Goal: Information Seeking & Learning: Learn about a topic

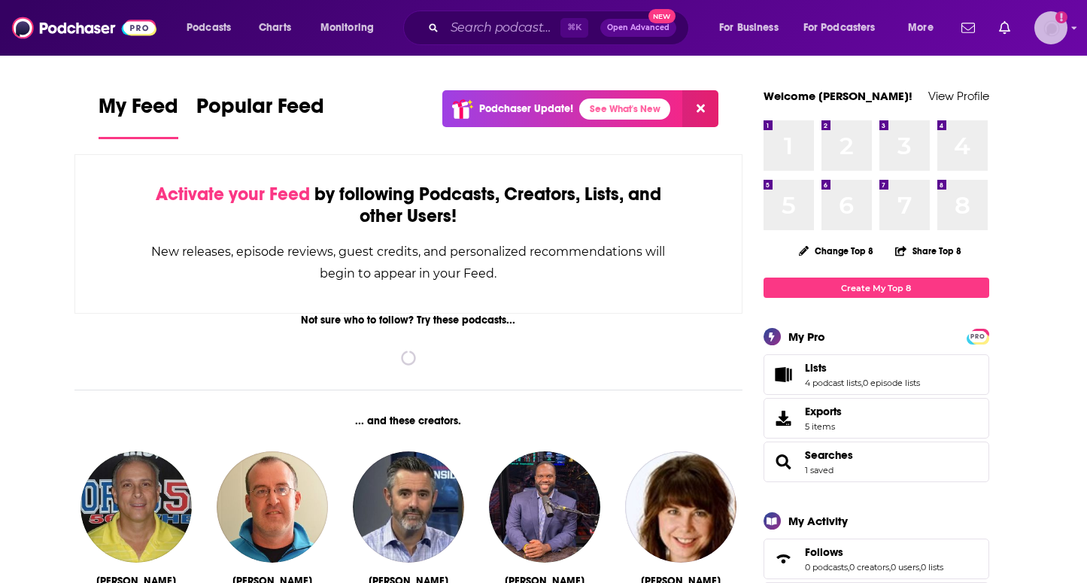
click at [1061, 29] on img "Logged in as CaseySL" at bounding box center [1050, 27] width 33 height 33
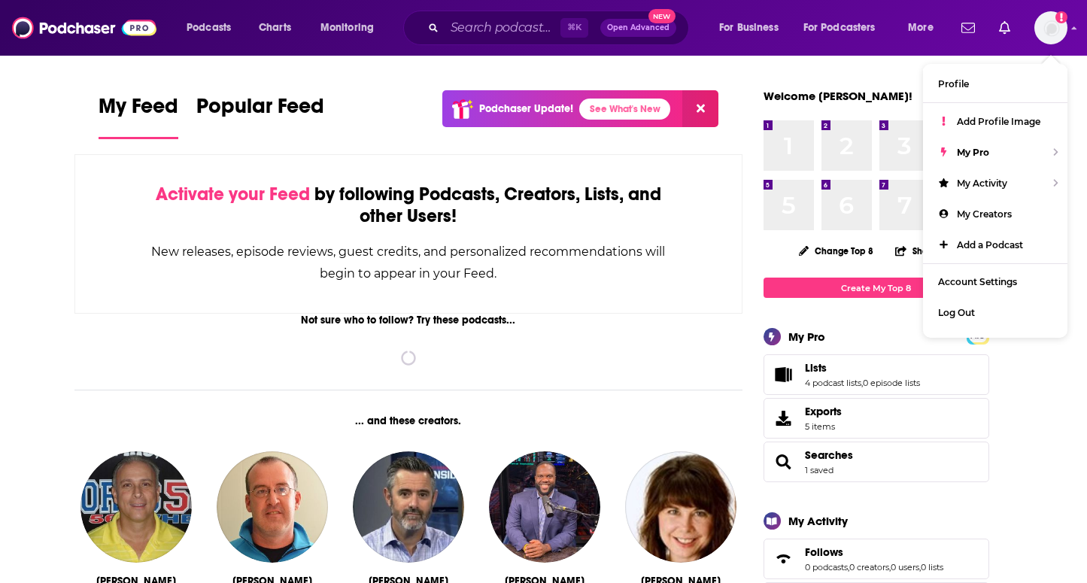
click at [494, 15] on div "⌘ K Open Advanced New" at bounding box center [546, 28] width 286 height 35
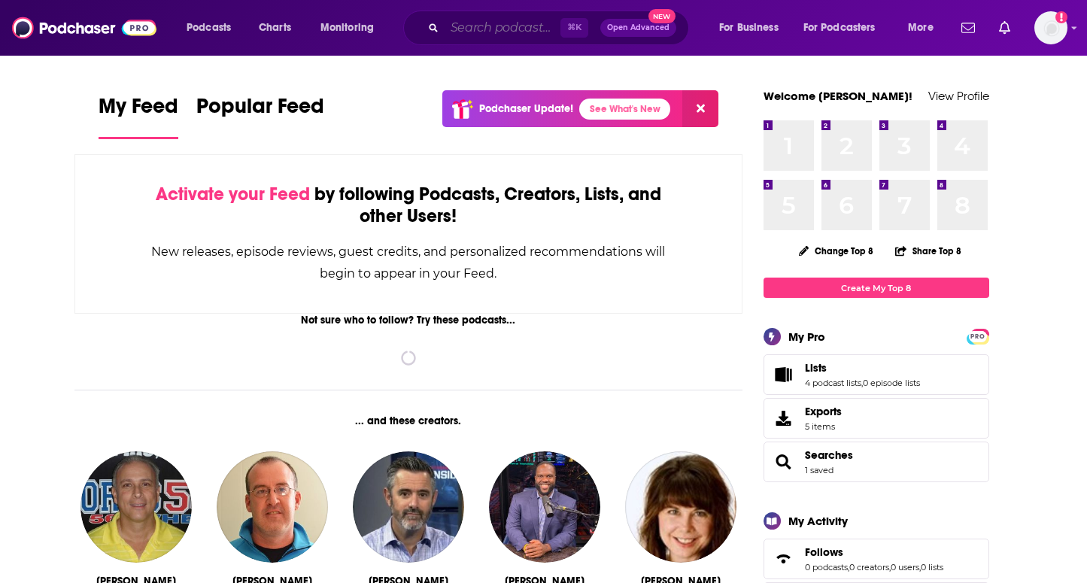
click at [492, 21] on input "Search podcasts, credits, & more..." at bounding box center [502, 28] width 116 height 24
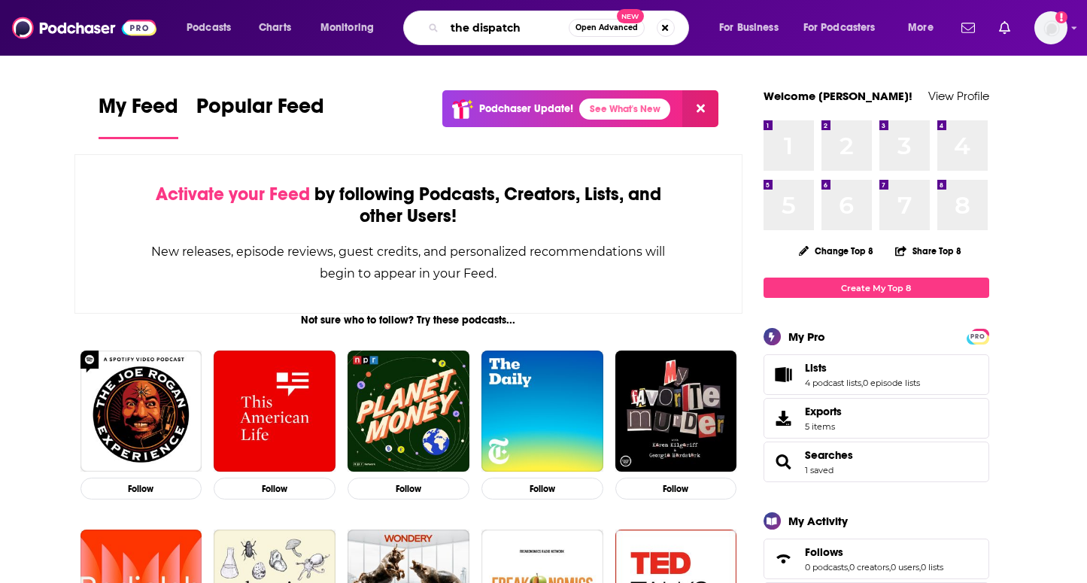
type input "the dispatch"
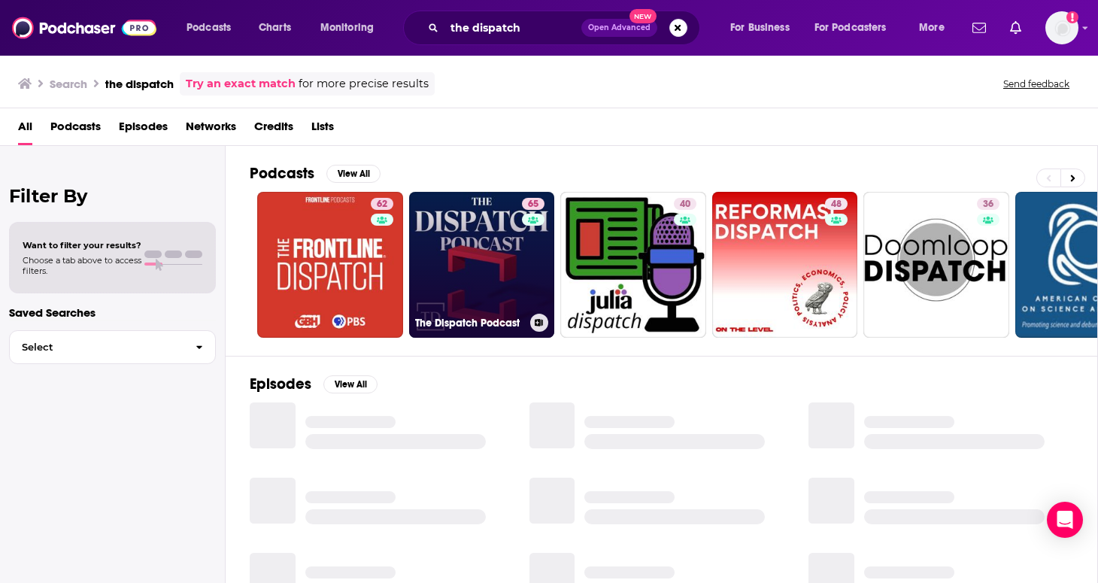
click at [514, 261] on link "65 The Dispatch Podcast" at bounding box center [482, 265] width 146 height 146
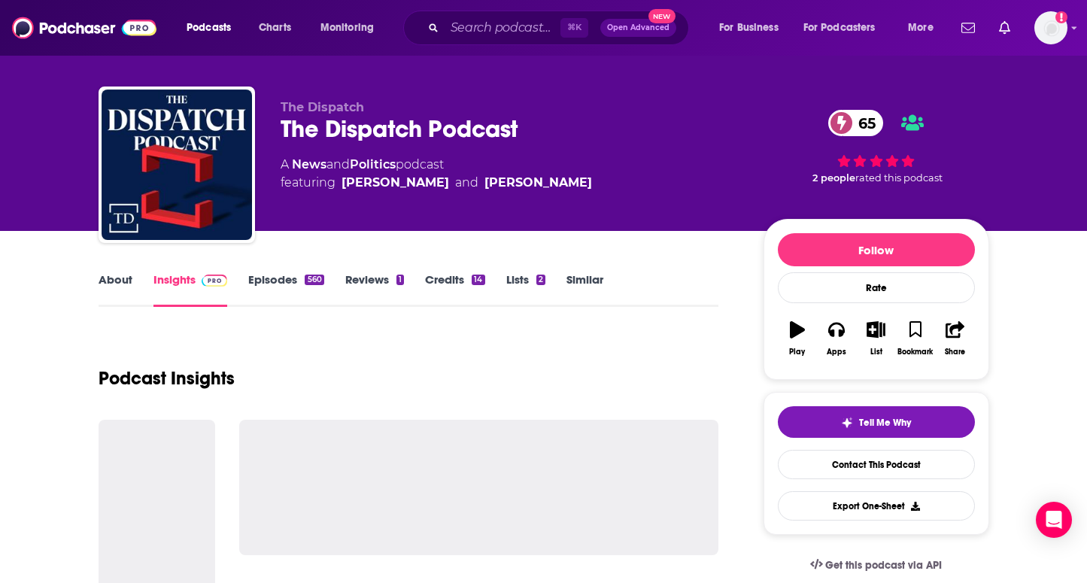
scroll to position [17, 0]
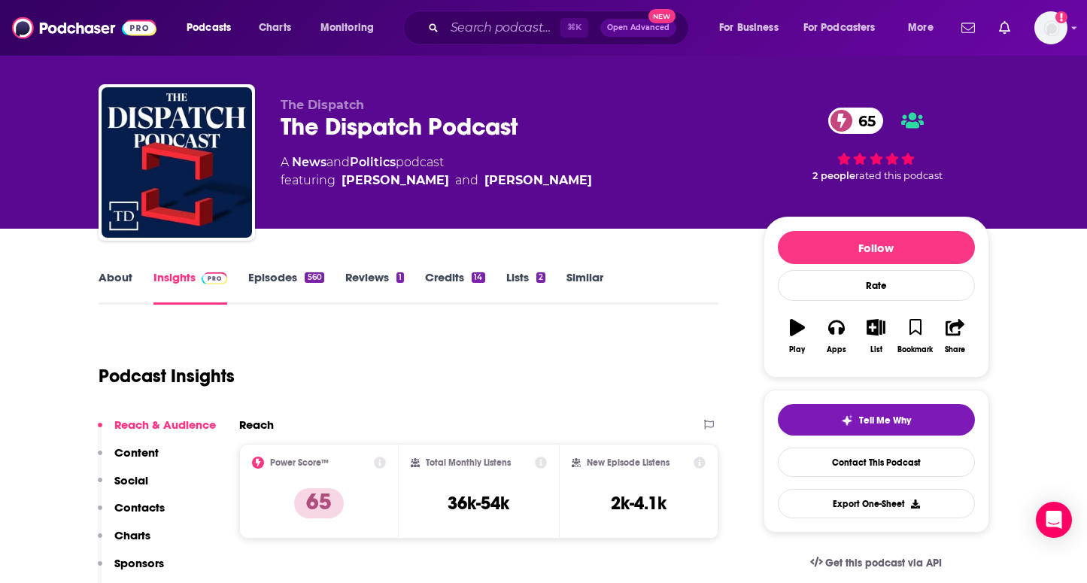
click at [380, 465] on icon at bounding box center [380, 462] width 12 height 12
click at [377, 458] on icon at bounding box center [380, 462] width 12 height 12
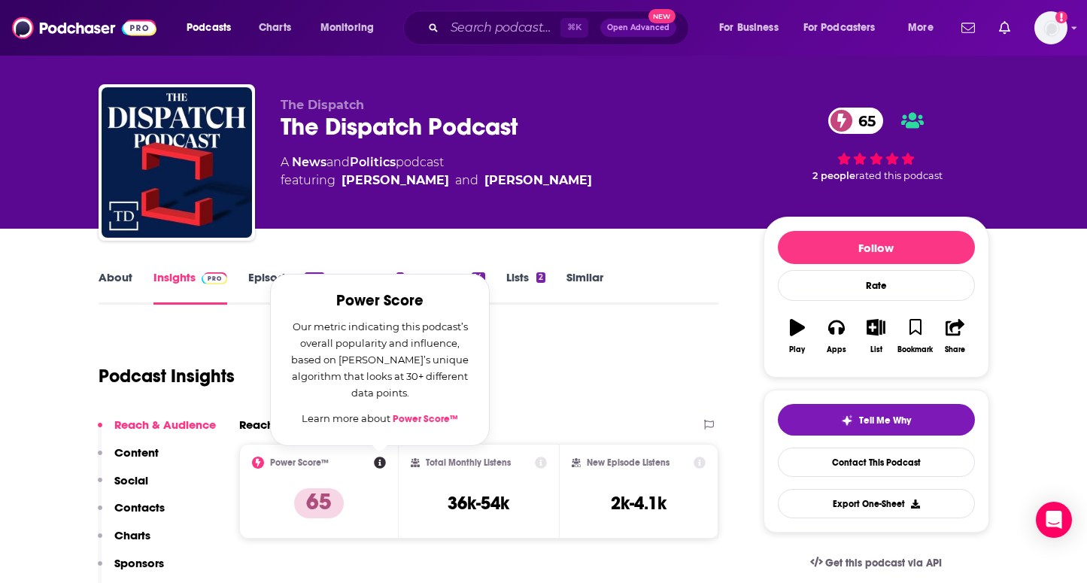
click at [414, 419] on link "Power Score™" at bounding box center [425, 419] width 65 height 12
